Goal: Task Accomplishment & Management: Use online tool/utility

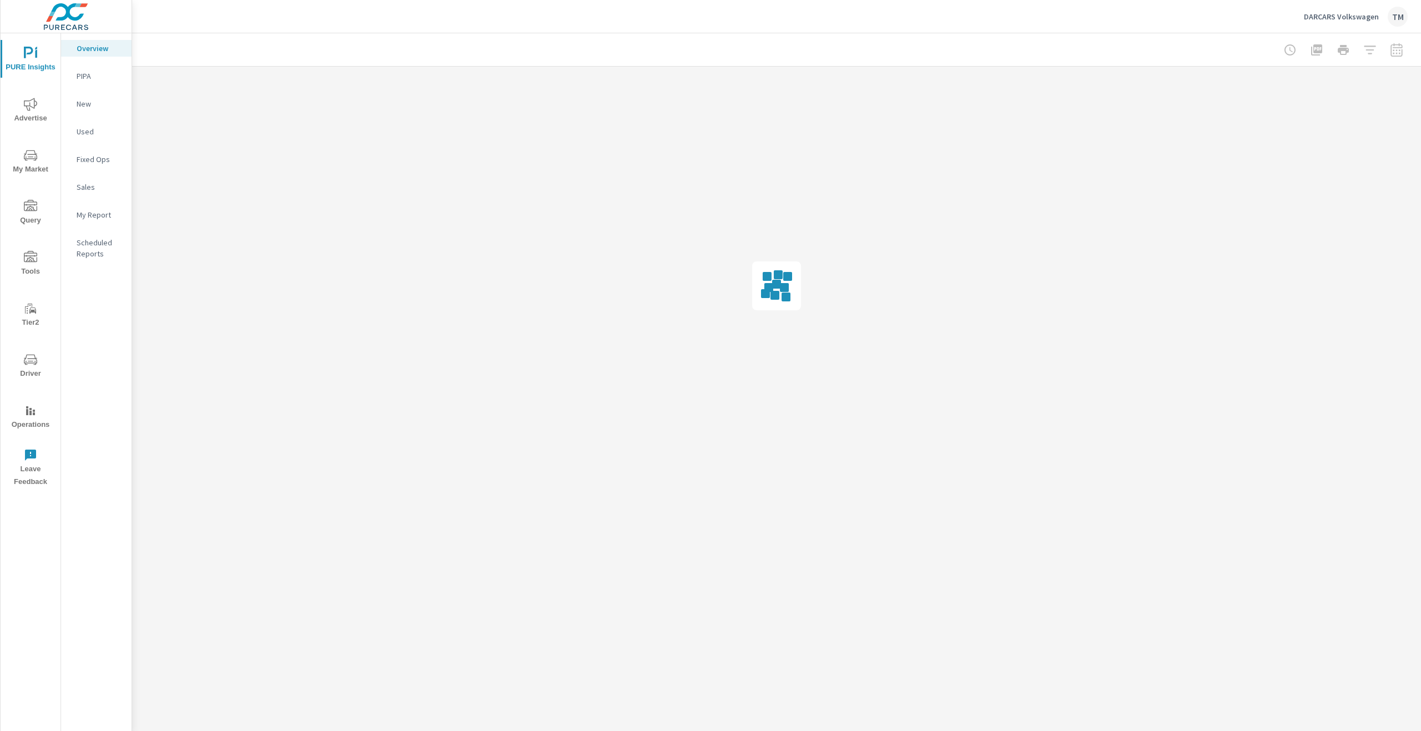
click at [28, 264] on span "Tools" at bounding box center [30, 264] width 53 height 27
click at [35, 367] on span "Driver" at bounding box center [30, 366] width 53 height 27
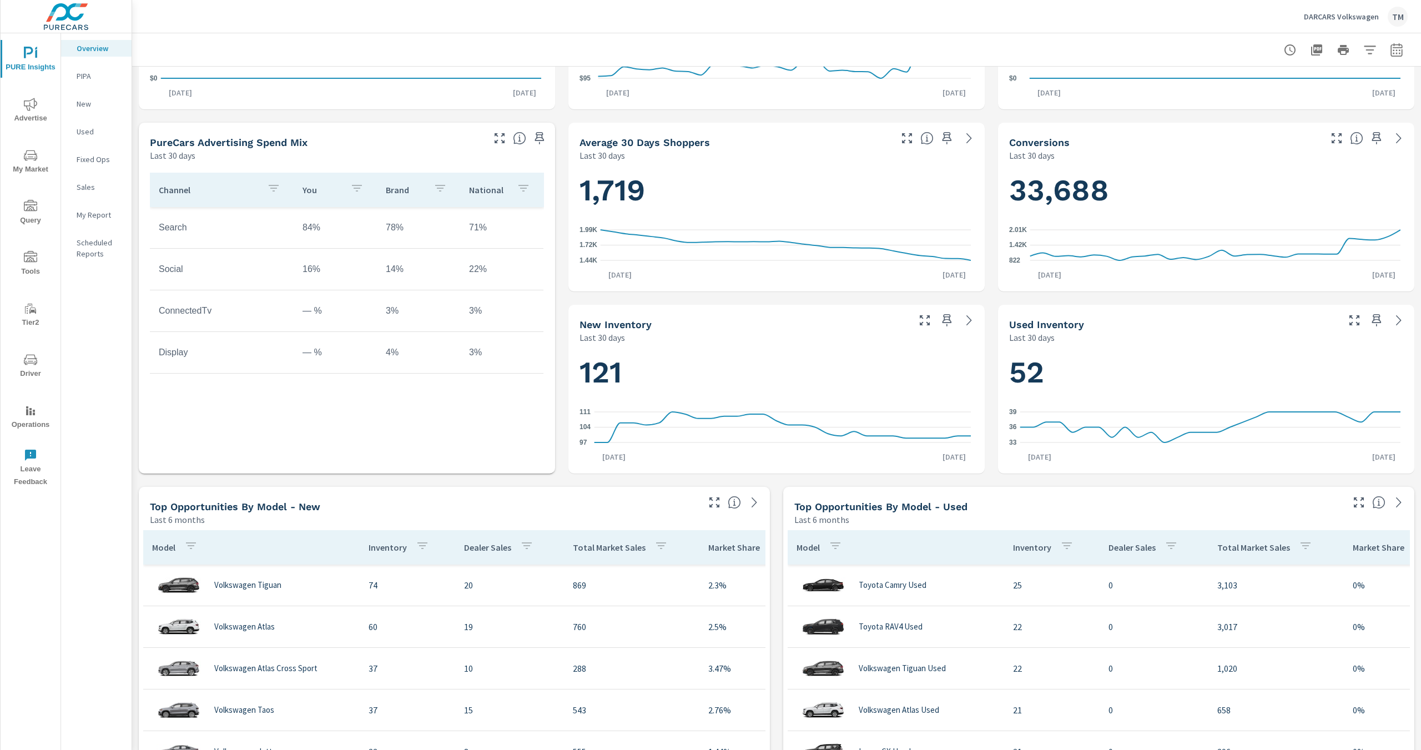
scroll to position [500, 0]
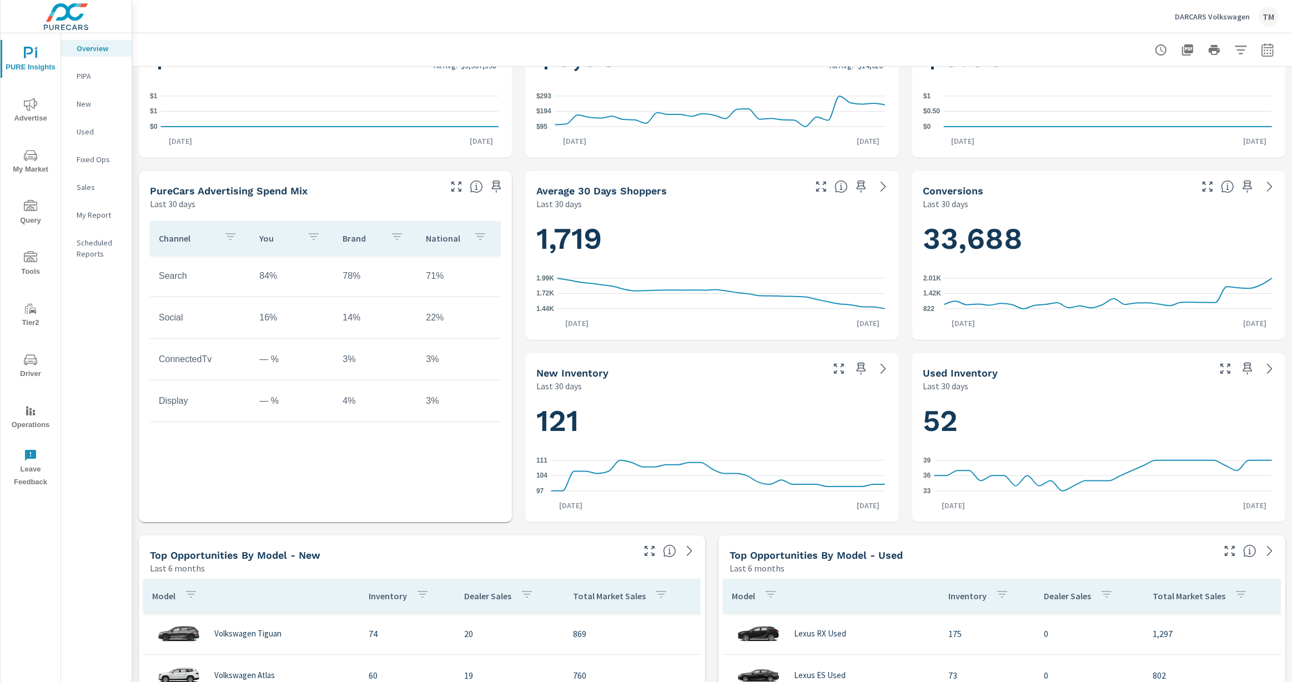
scroll to position [303, 0]
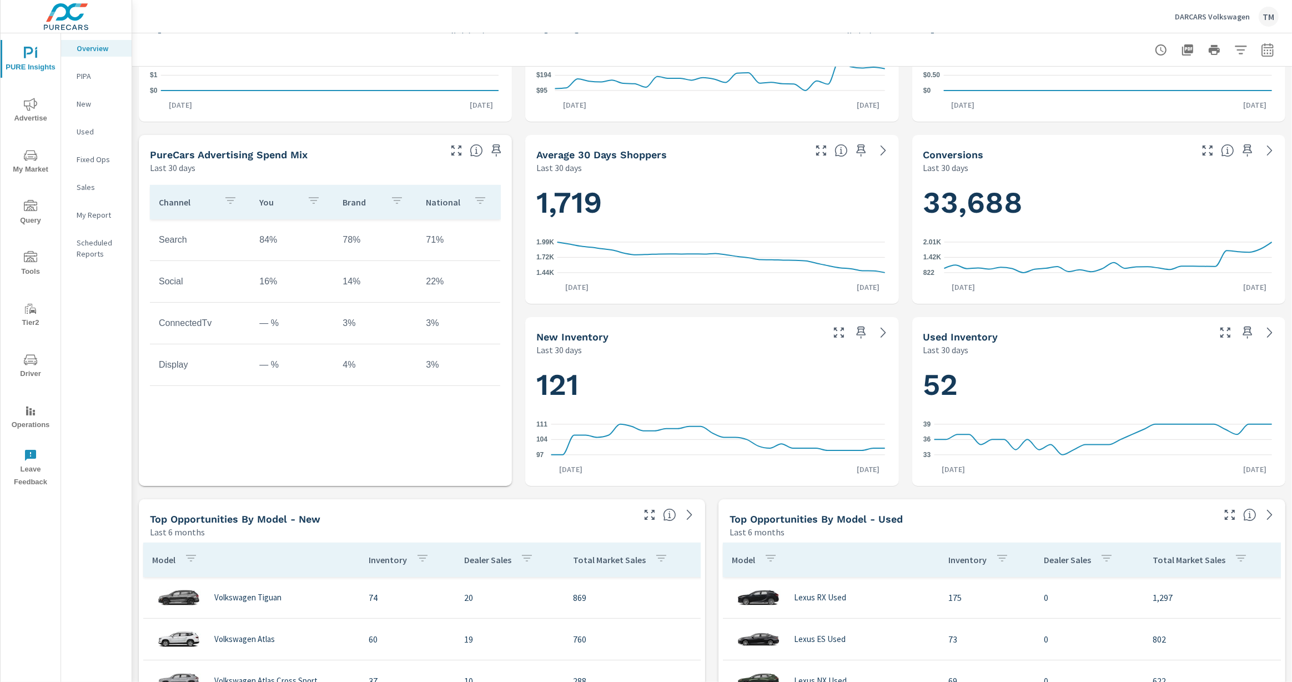
click at [1259, 61] on div at bounding box center [1214, 50] width 129 height 22
click at [1261, 53] on icon "button" at bounding box center [1267, 49] width 13 height 13
drag, startPoint x: 1258, startPoint y: 42, endPoint x: 1268, endPoint y: 39, distance: 10.0
click at [1259, 43] on button "button" at bounding box center [1268, 50] width 22 height 22
click at [1264, 49] on icon "button" at bounding box center [1267, 51] width 7 height 4
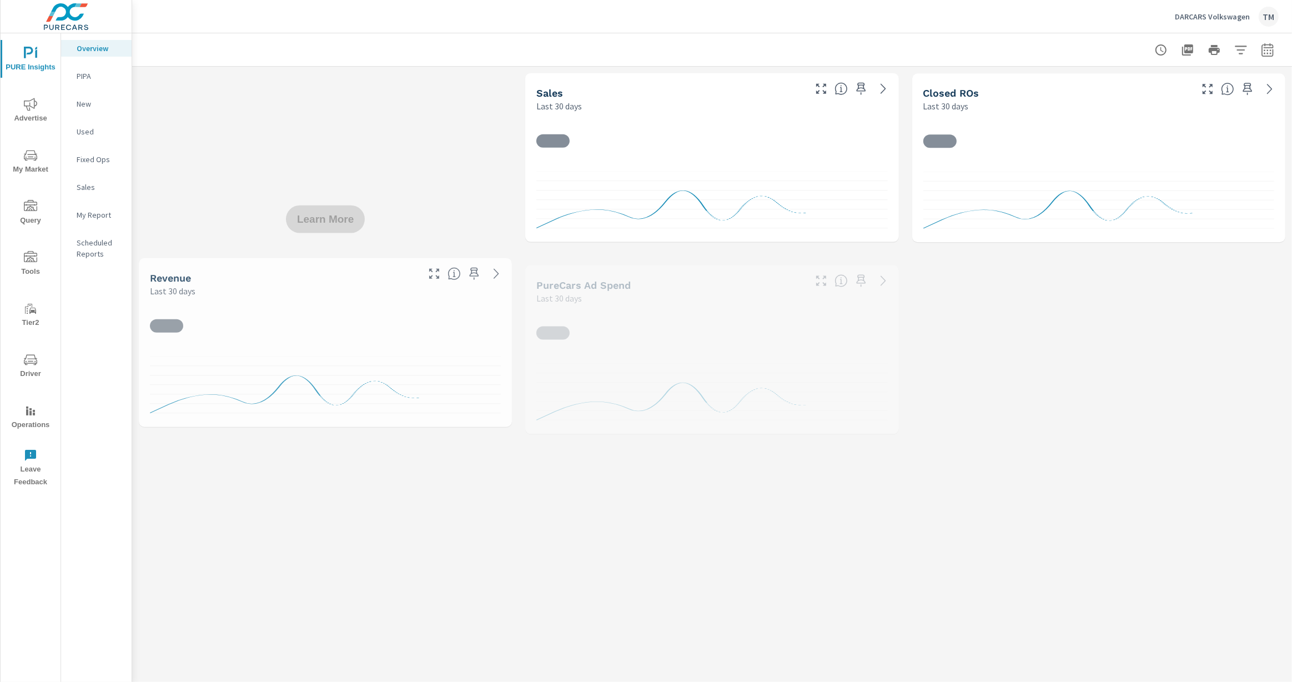
click at [1274, 49] on div at bounding box center [712, 49] width 1160 height 33
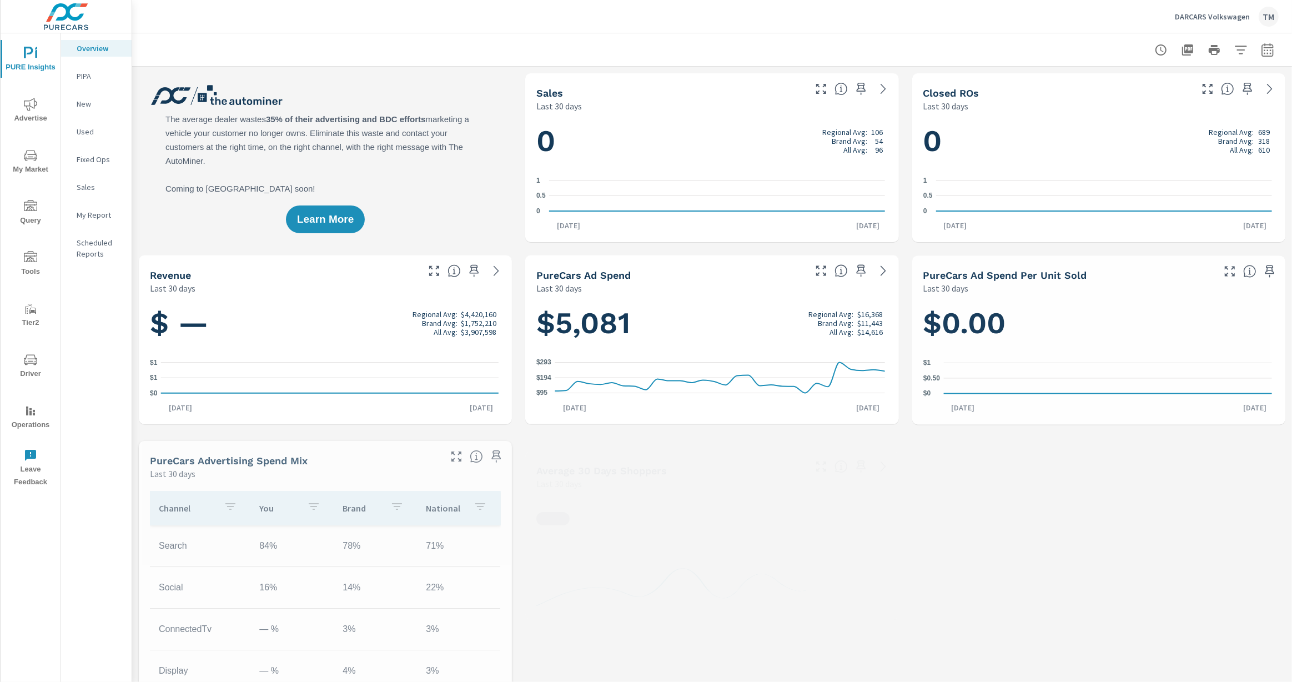
click at [1268, 49] on button "button" at bounding box center [1268, 50] width 22 height 22
select select "Last 30 days"
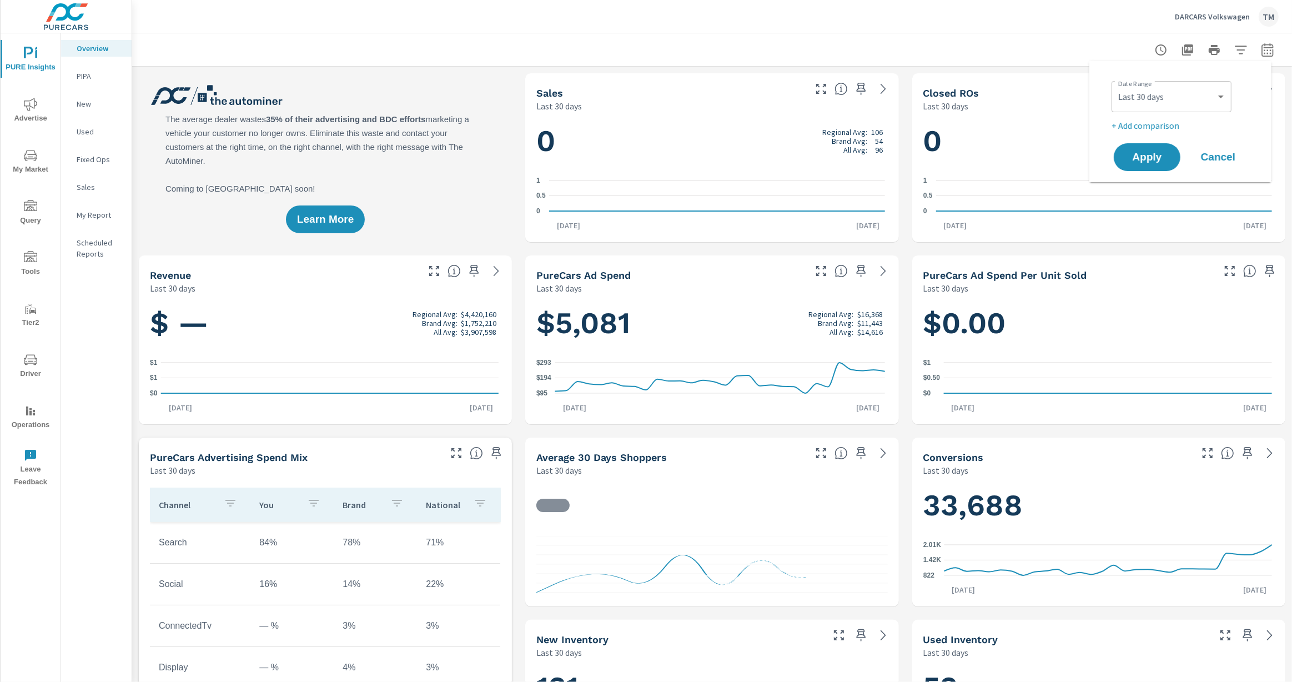
click at [1184, 107] on div "Custom Yesterday Last week Last 7 days Last 14 days Last 30 days Last 45 days L…" at bounding box center [1172, 96] width 120 height 31
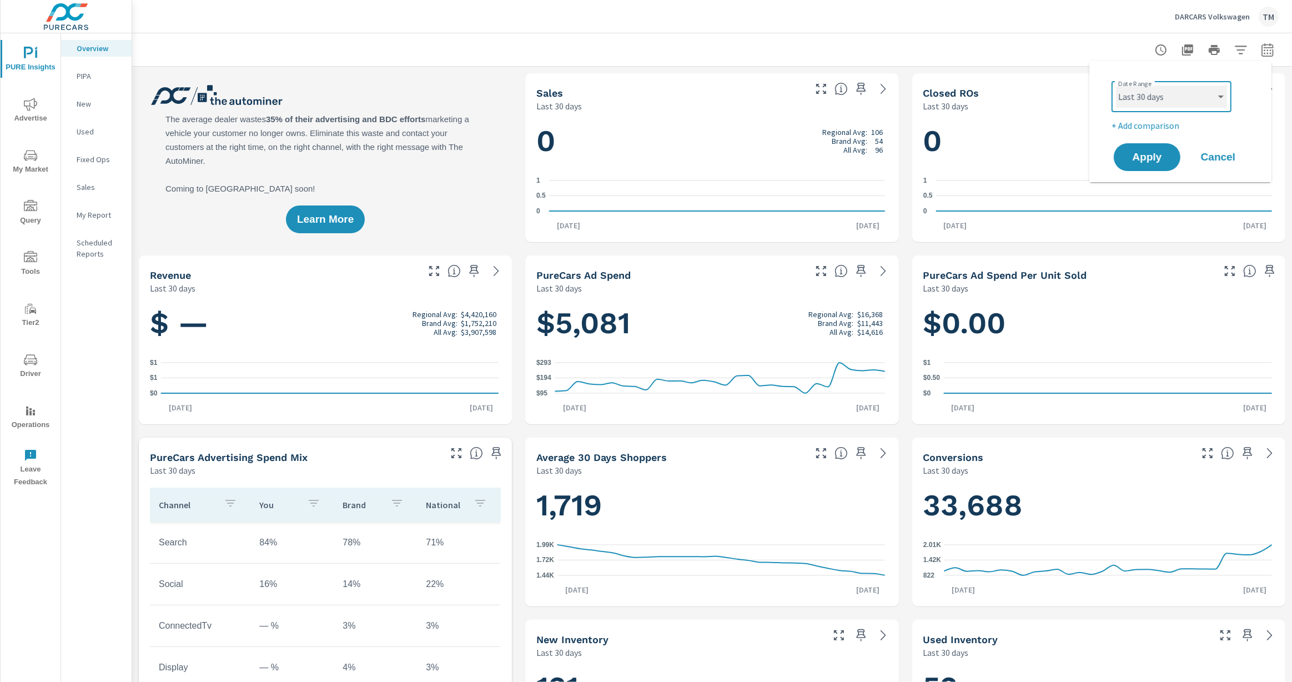
scroll to position [125, 0]
click at [1147, 127] on p "+ Add comparison" at bounding box center [1183, 125] width 142 height 13
select select "Previous period"
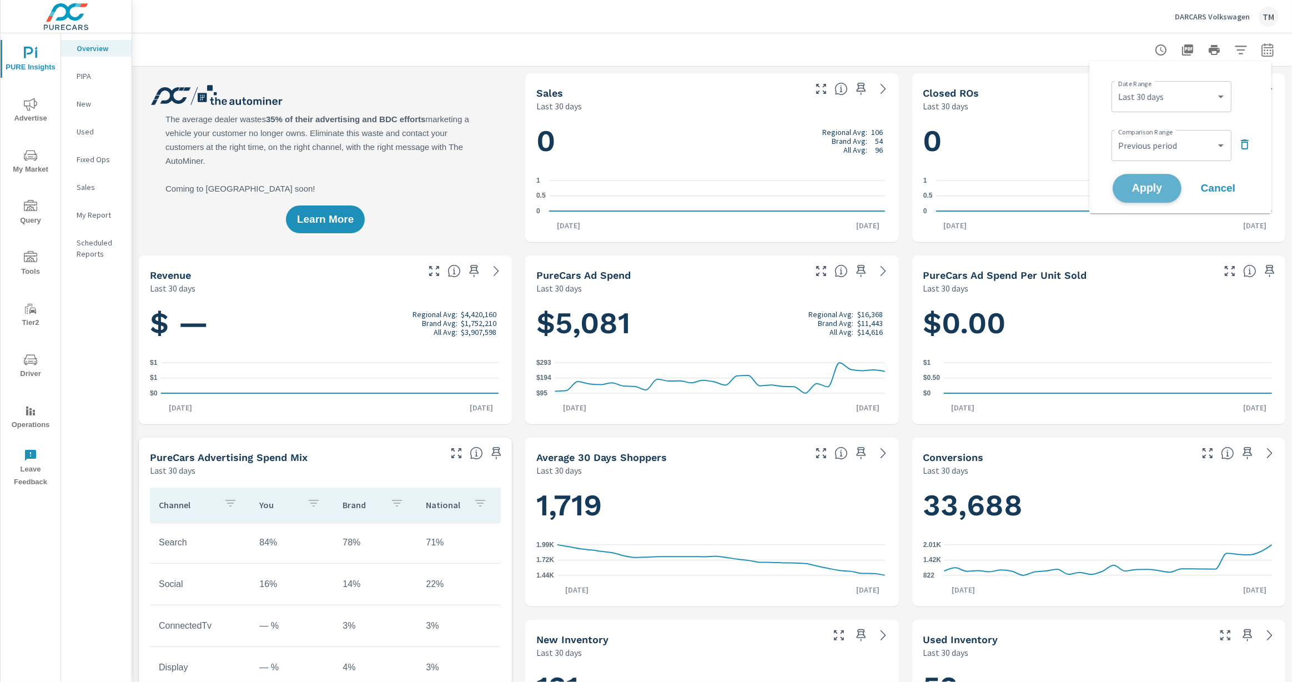
click at [1152, 187] on span "Apply" at bounding box center [1147, 188] width 46 height 11
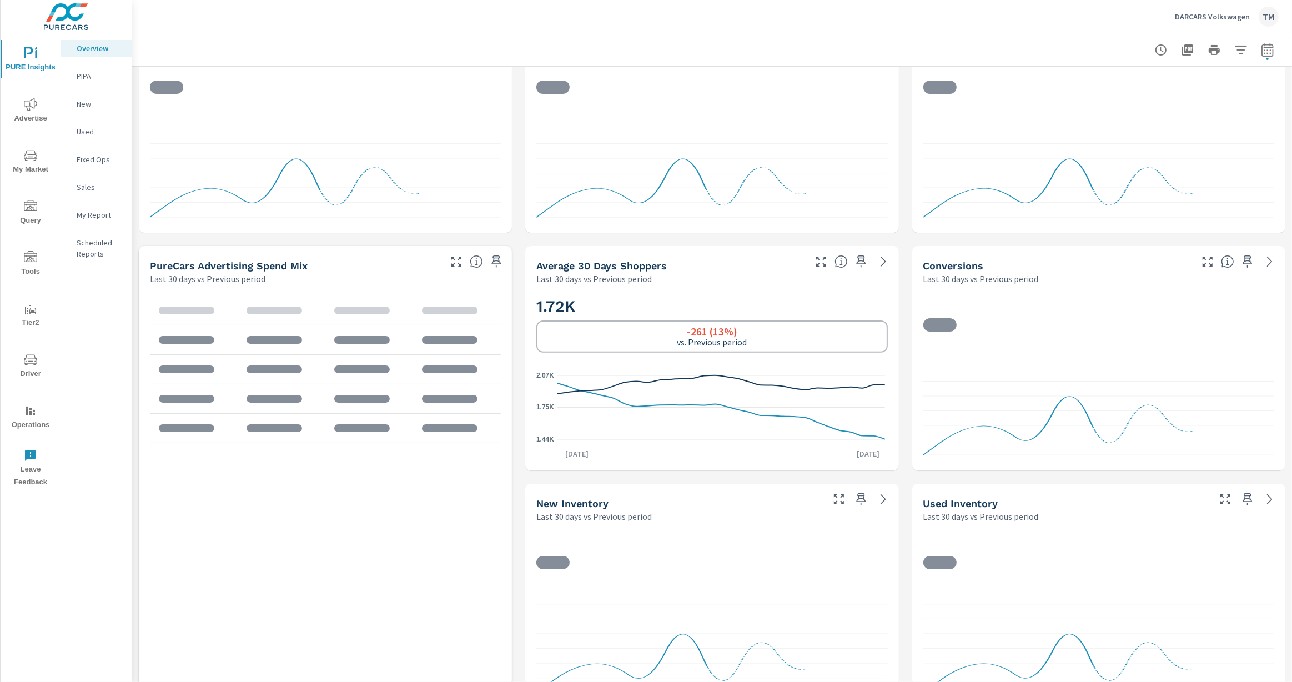
scroll to position [555, 0]
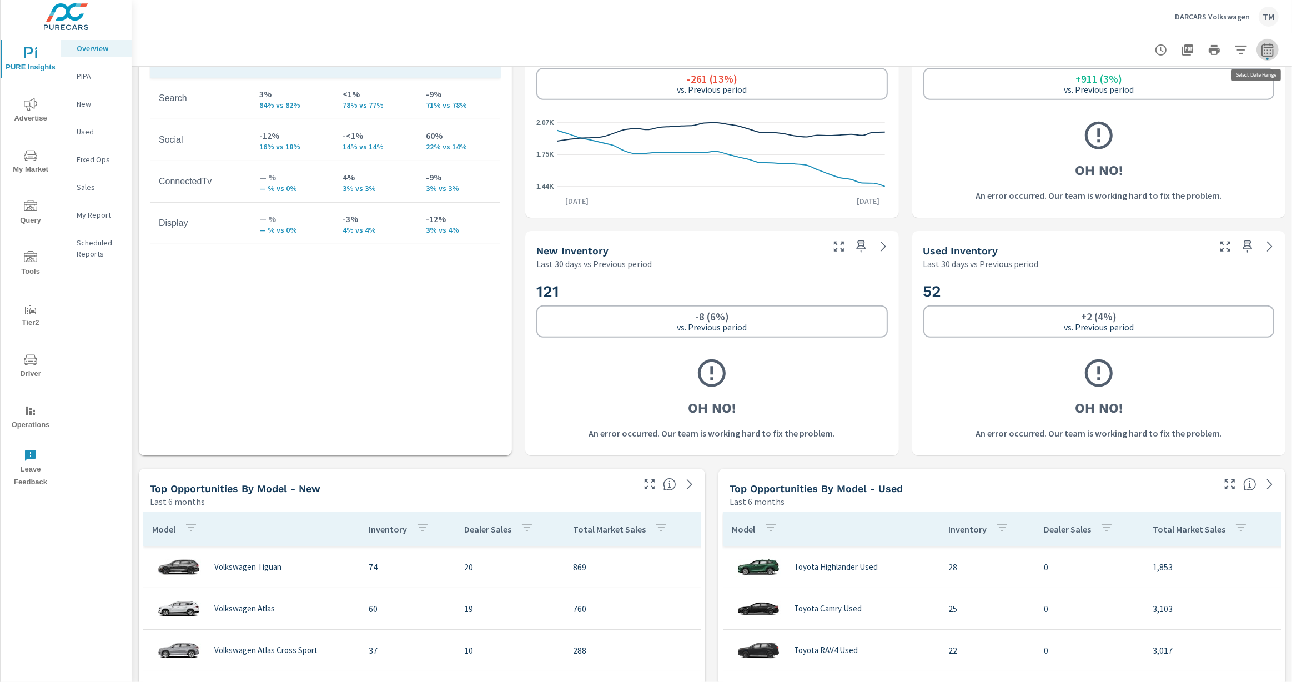
click at [1262, 44] on icon "button" at bounding box center [1268, 49] width 12 height 13
select select "Last 30 days"
select select "Previous period"
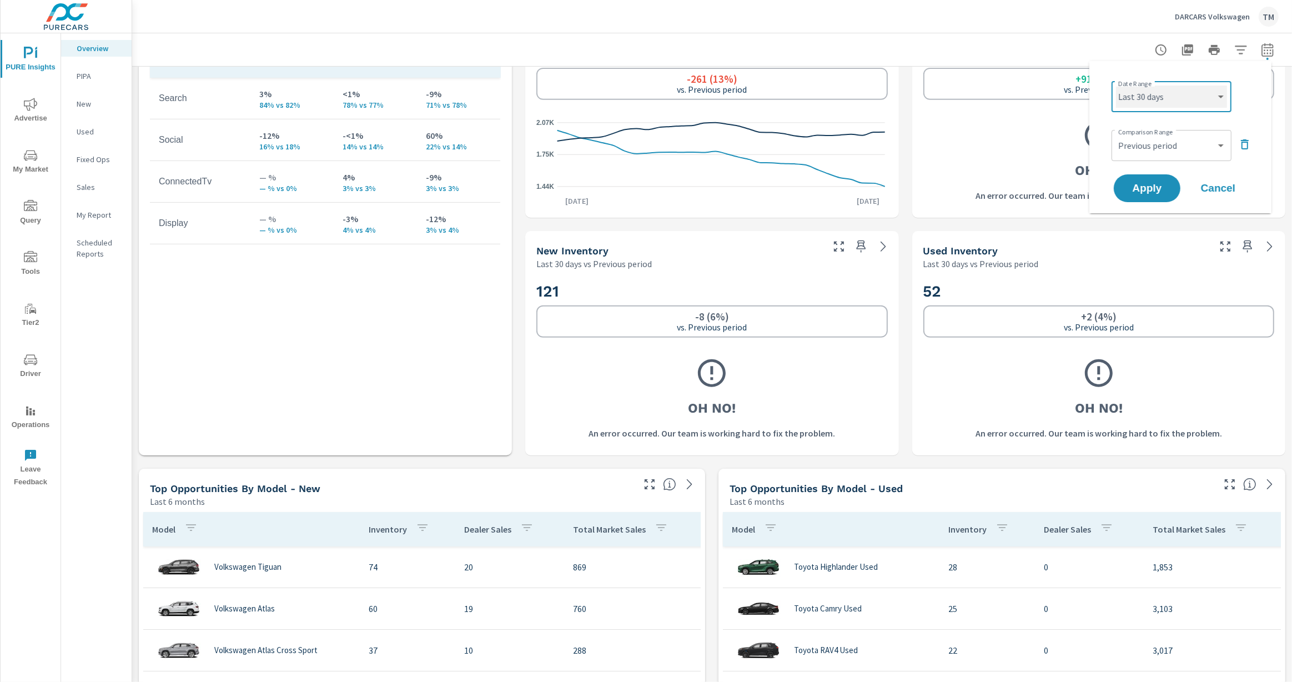
click at [1173, 107] on select "Custom Yesterday Last week Last 7 days Last 14 days Last 30 days Last 45 days L…" at bounding box center [1171, 97] width 111 height 22
select select "Last month"
click at [1116, 86] on select "Custom Yesterday Last week Last 7 days Last 14 days Last 30 days Last 45 days L…" at bounding box center [1171, 97] width 111 height 22
click at [1139, 152] on select "Custom Previous period Previous month Previous year" at bounding box center [1171, 145] width 111 height 22
click at [1101, 172] on div "Date Range Custom Yesterday Last week Last 7 days Last 14 days Last 30 days Las…" at bounding box center [1180, 137] width 182 height 152
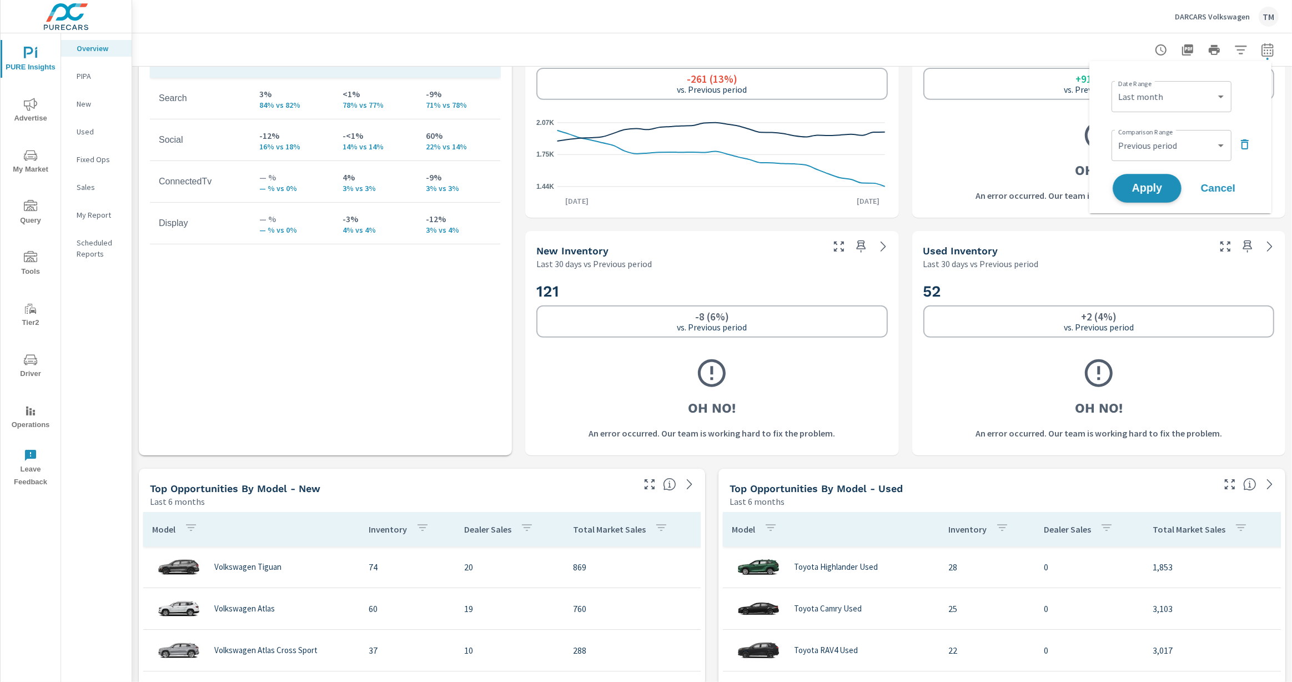
click at [1132, 185] on span "Apply" at bounding box center [1147, 188] width 46 height 11
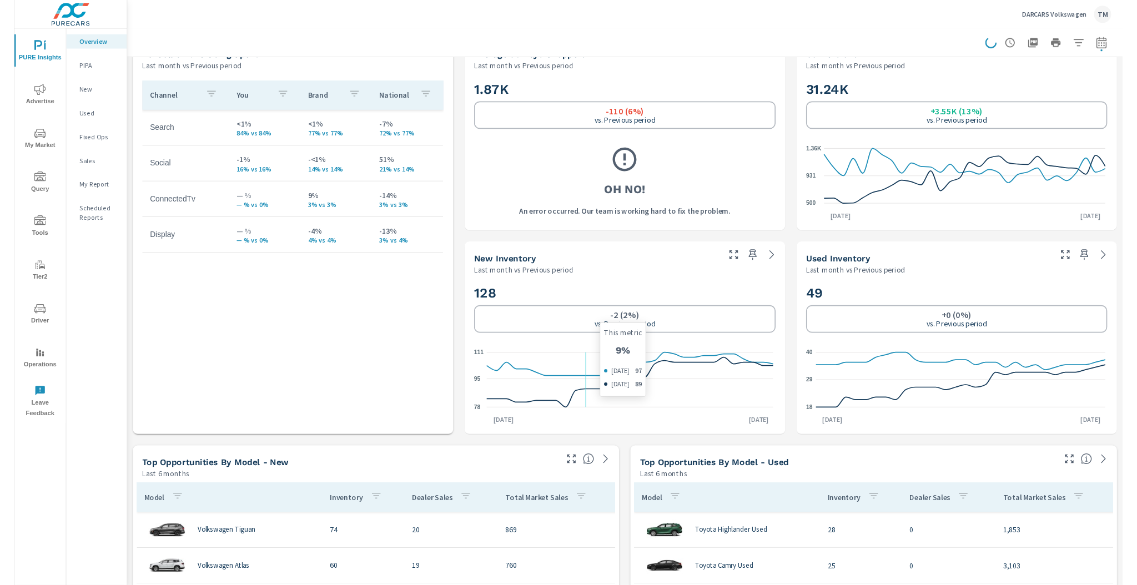
scroll to position [125, 0]
